Goal: Entertainment & Leisure: Browse casually

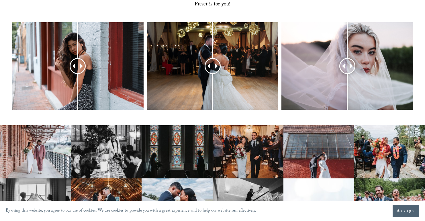
scroll to position [286, 0]
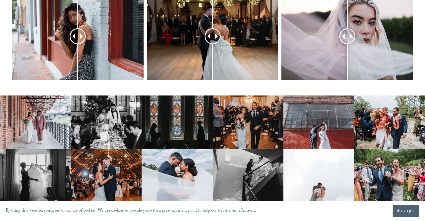
click at [44, 105] on img at bounding box center [35, 122] width 71 height 53
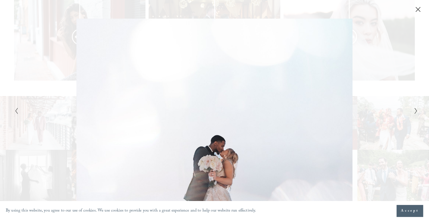
click at [408, 209] on span "Accept" at bounding box center [410, 211] width 18 height 6
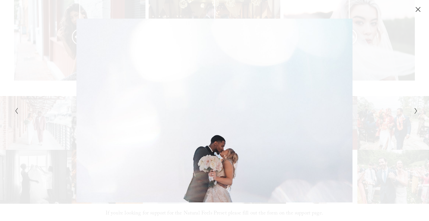
click at [414, 110] on button "Next Slide" at bounding box center [414, 110] width 4 height 7
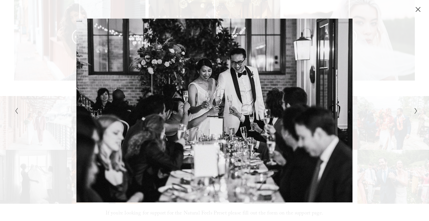
click at [420, 9] on icon "Close" at bounding box center [418, 10] width 6 height 6
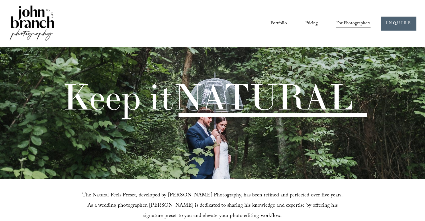
click at [277, 23] on link "Portfolio" at bounding box center [278, 24] width 16 height 10
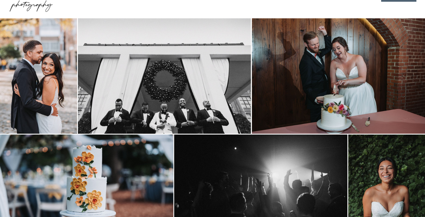
scroll to position [29, 0]
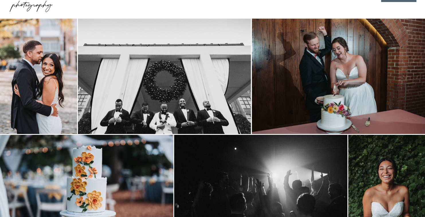
click at [56, 68] on img at bounding box center [38, 76] width 77 height 115
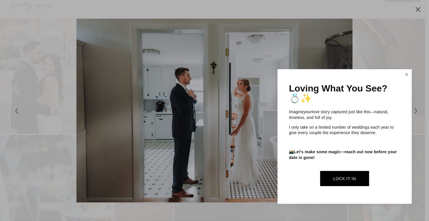
click at [409, 72] on link "Close" at bounding box center [406, 74] width 9 height 9
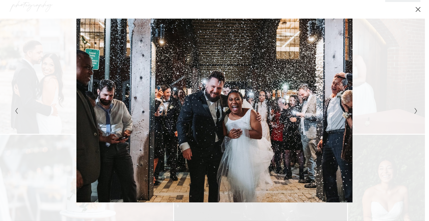
click at [414, 9] on button "Close" at bounding box center [418, 9] width 9 height 6
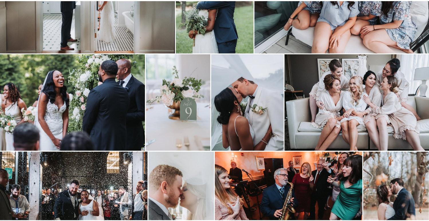
scroll to position [430, 0]
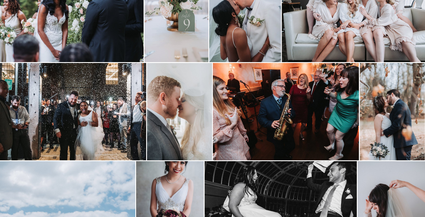
click at [205, 123] on img at bounding box center [179, 111] width 65 height 97
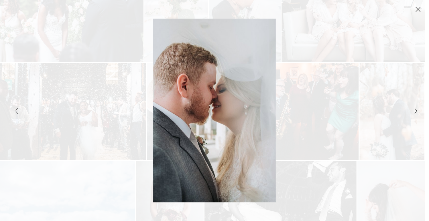
click at [310, 78] on div "Gallery" at bounding box center [315, 111] width 202 height 184
